Goal: Information Seeking & Learning: Learn about a topic

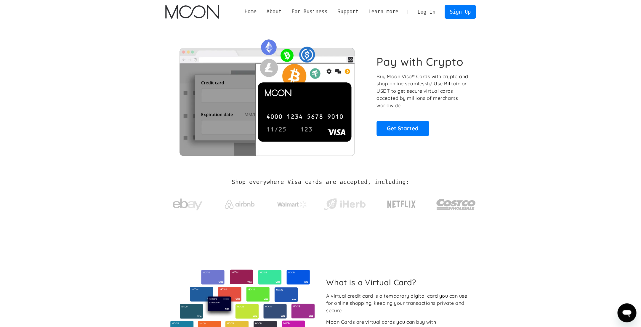
drag, startPoint x: 0, startPoint y: 0, endPoint x: 485, endPoint y: 82, distance: 492.1
drag, startPoint x: 485, startPoint y: 82, endPoint x: 478, endPoint y: 84, distance: 7.1
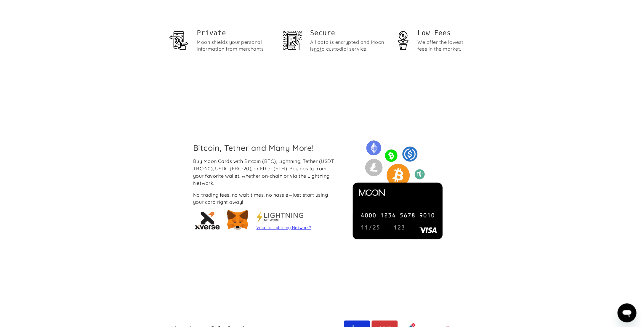
scroll to position [480, 0]
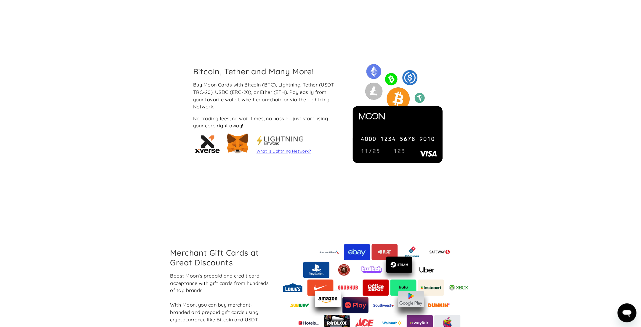
drag, startPoint x: 454, startPoint y: 142, endPoint x: 208, endPoint y: 89, distance: 250.9
drag, startPoint x: 200, startPoint y: 131, endPoint x: 139, endPoint y: 138, distance: 61.7
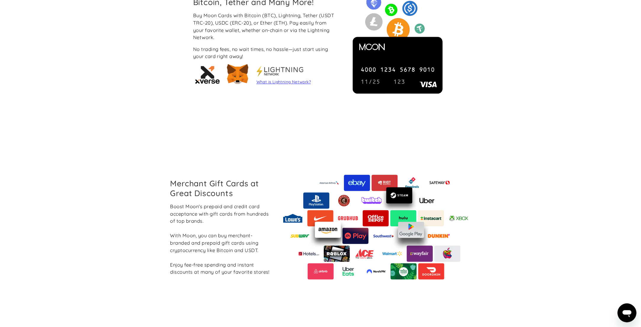
scroll to position [560, 0]
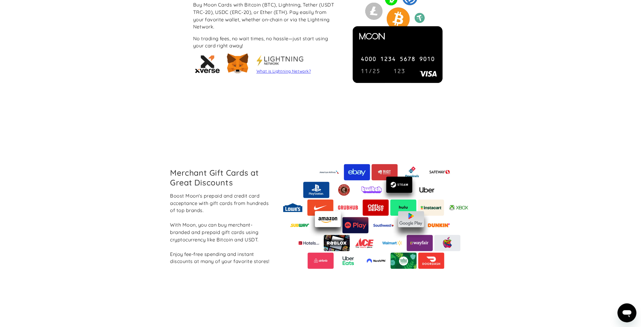
drag, startPoint x: 139, startPoint y: 138, endPoint x: 122, endPoint y: 140, distance: 17.0
click at [208, 205] on div "[PERSON_NAME]'s prepaid and credit card acceptance with gift cards from hundred…" at bounding box center [220, 228] width 101 height 73
drag, startPoint x: 208, startPoint y: 205, endPoint x: 245, endPoint y: 211, distance: 38.0
click at [245, 211] on div "[PERSON_NAME]'s prepaid and credit card acceptance with gift cards from hundred…" at bounding box center [220, 228] width 101 height 73
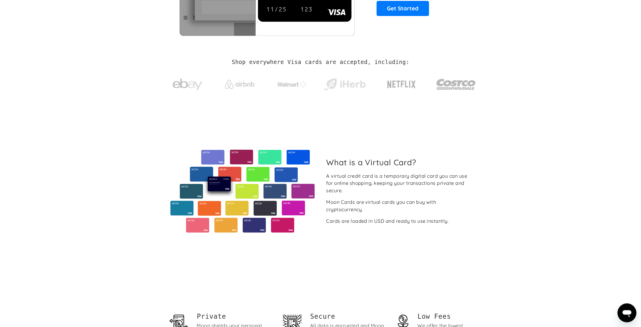
scroll to position [0, 0]
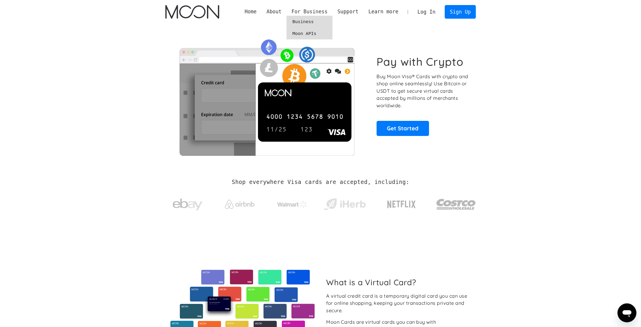
click at [308, 12] on div "For Business" at bounding box center [309, 11] width 36 height 7
click at [304, 21] on link "Business" at bounding box center [309, 22] width 46 height 12
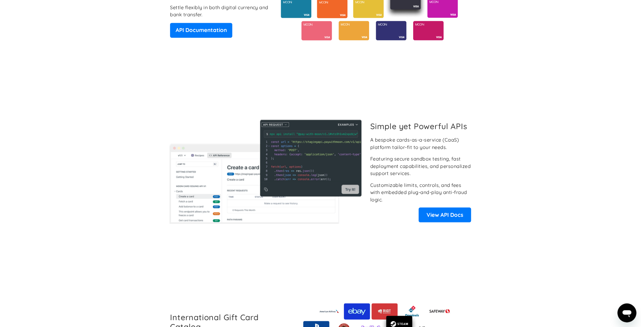
scroll to position [560, 0]
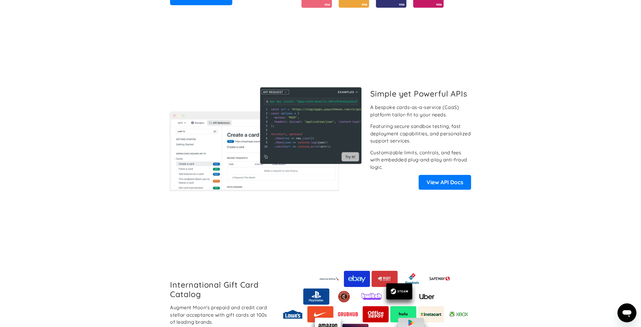
drag, startPoint x: 471, startPoint y: 152, endPoint x: 452, endPoint y: 146, distance: 21.0
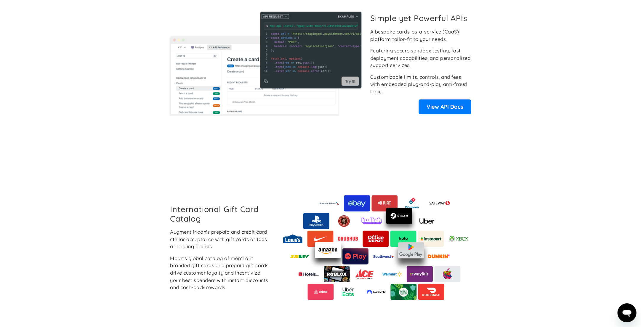
scroll to position [640, 0]
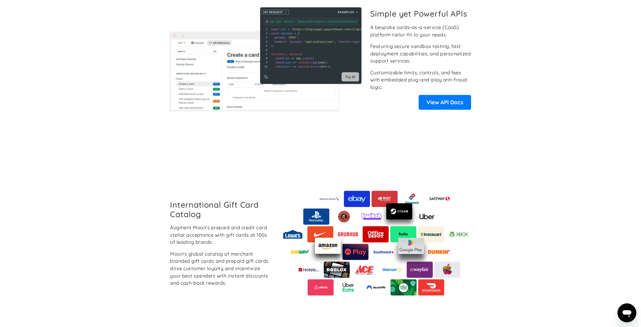
drag, startPoint x: 452, startPoint y: 146, endPoint x: 428, endPoint y: 142, distance: 24.0
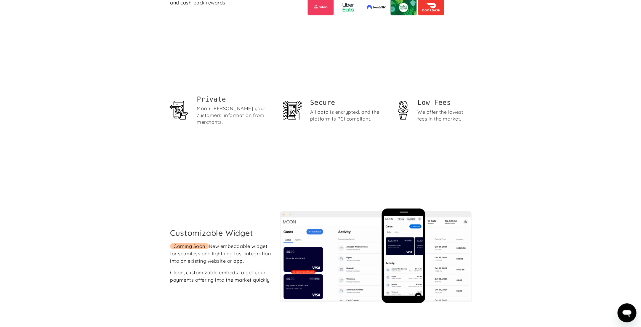
drag, startPoint x: 428, startPoint y: 142, endPoint x: 393, endPoint y: 142, distance: 34.6
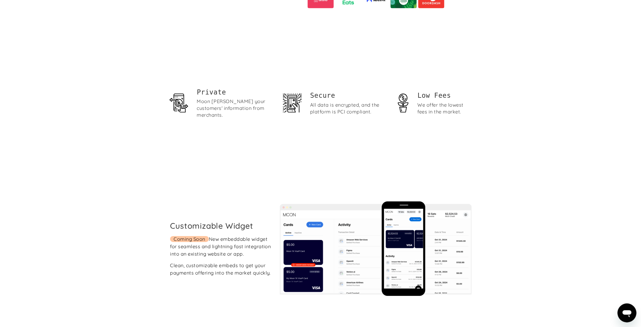
scroll to position [1107, 0]
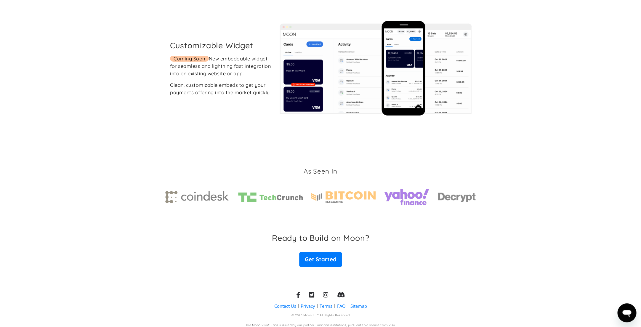
drag, startPoint x: 393, startPoint y: 142, endPoint x: 375, endPoint y: 140, distance: 18.1
